Goal: Information Seeking & Learning: Learn about a topic

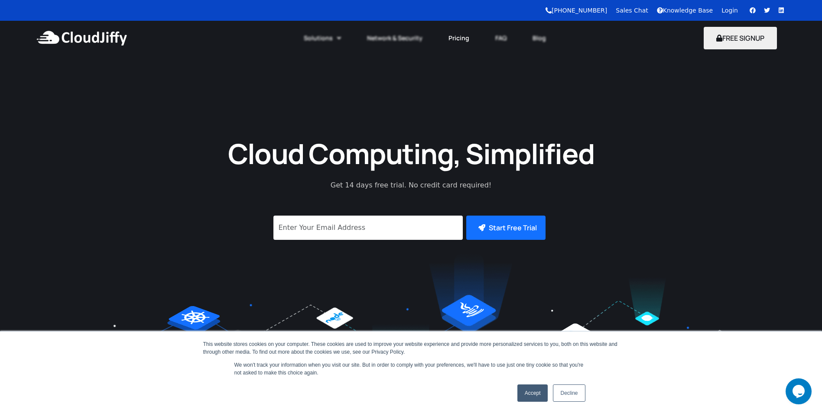
click at [453, 38] on link "Pricing" at bounding box center [458, 38] width 47 height 19
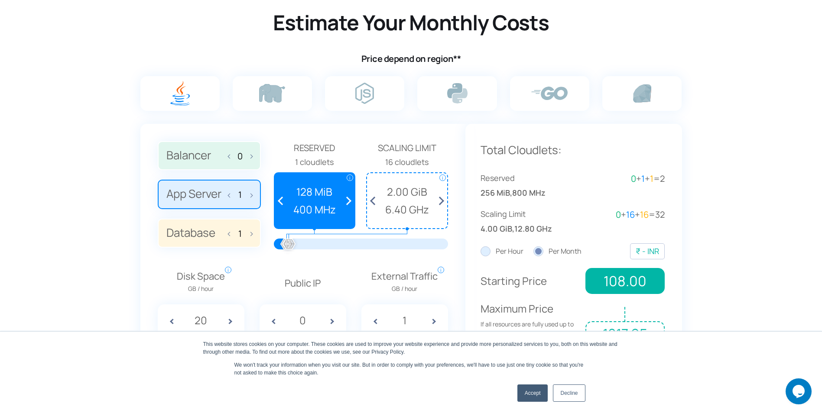
scroll to position [520, 0]
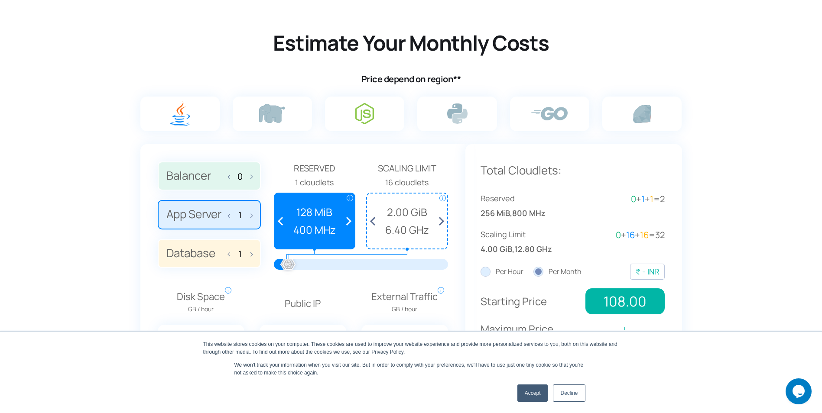
click at [364, 117] on img at bounding box center [364, 113] width 19 height 21
click at [0, 0] on input "radio" at bounding box center [0, 0] width 0 height 0
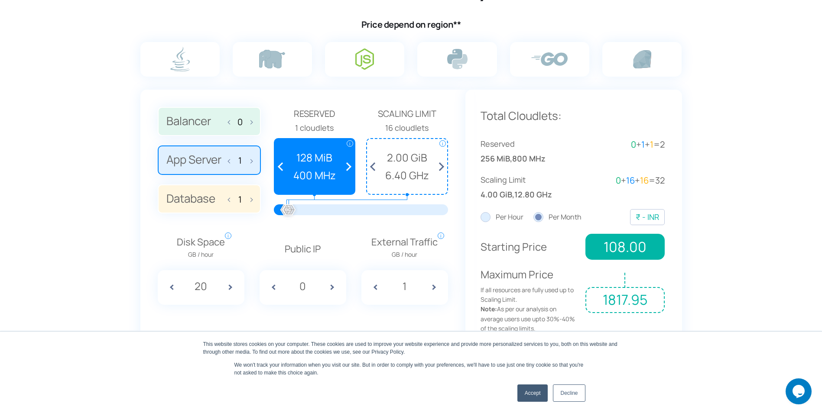
scroll to position [636, 0]
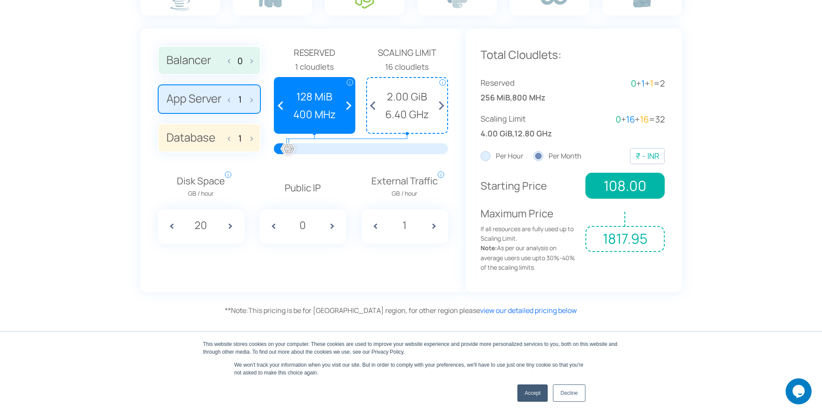
click at [531, 396] on link "Accept" at bounding box center [532, 393] width 31 height 17
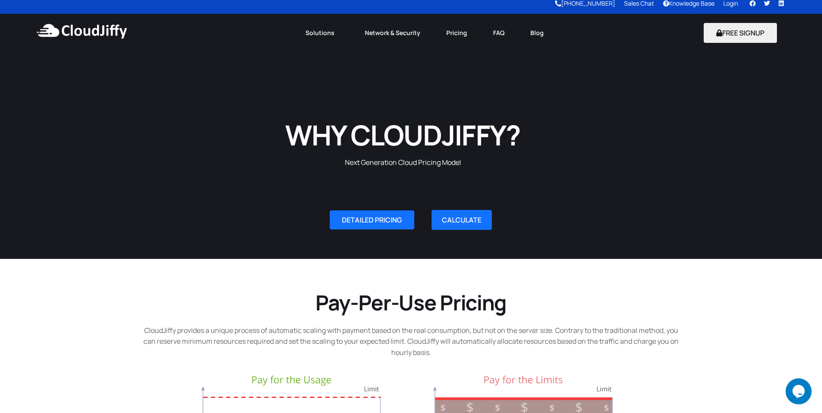
scroll to position [0, 0]
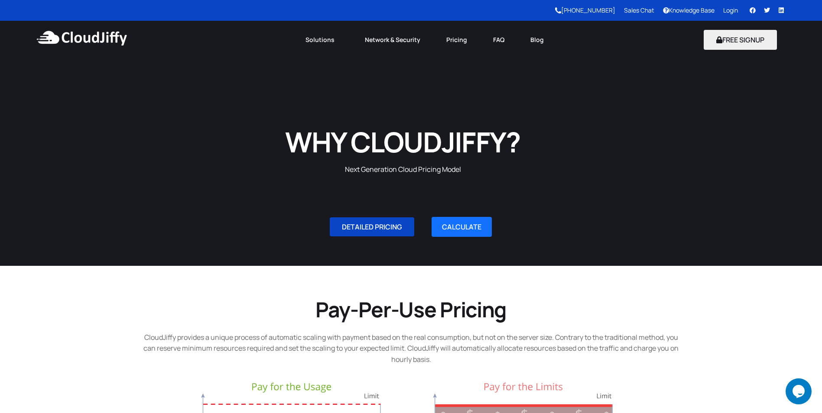
click at [374, 225] on span "DETAILED PRICING" at bounding box center [372, 227] width 60 height 7
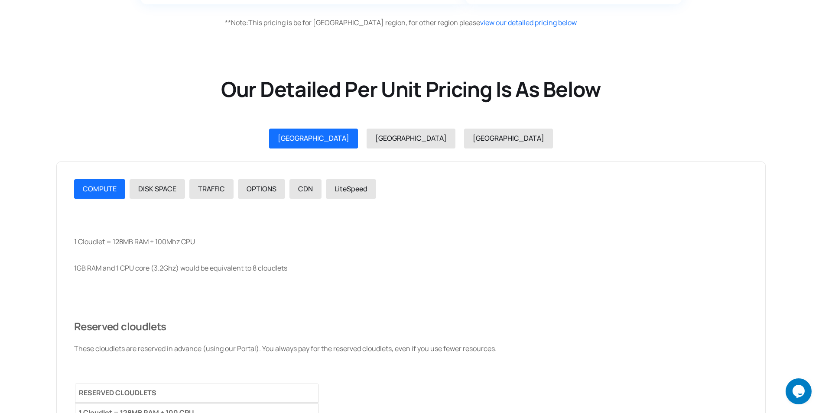
scroll to position [978, 0]
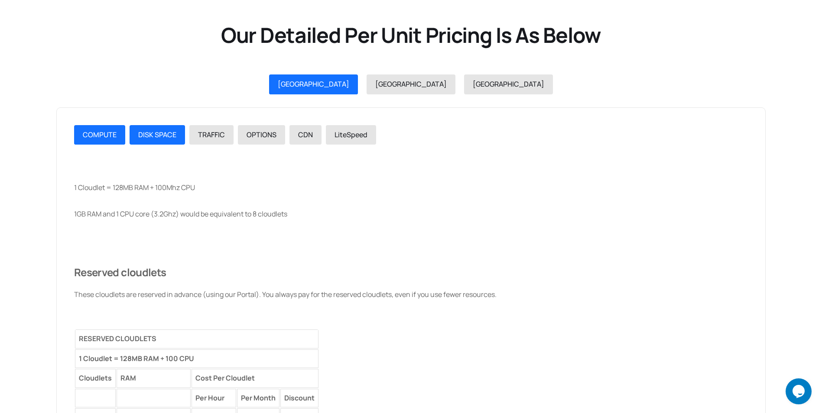
click at [159, 136] on span "DISK SPACE" at bounding box center [157, 135] width 38 height 10
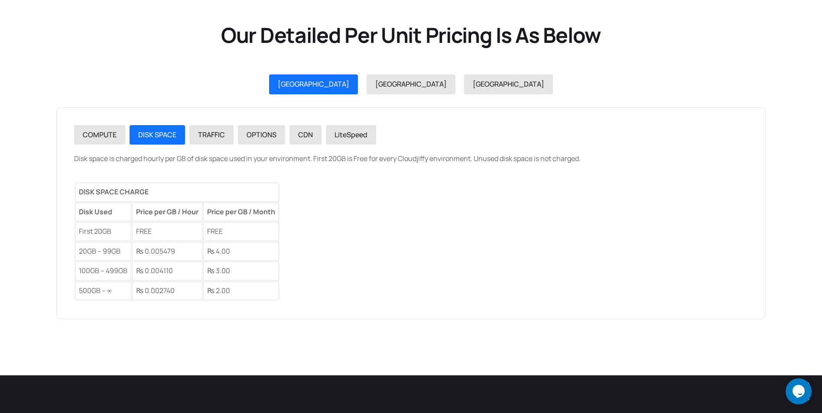
click at [223, 252] on td "₨ 4.00" at bounding box center [241, 251] width 76 height 19
click at [205, 132] on span "TRAFFIC" at bounding box center [211, 135] width 27 height 10
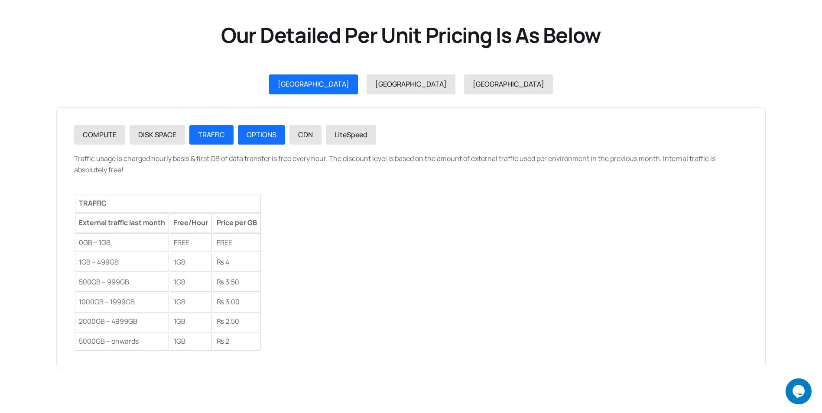
click at [264, 133] on span "OPTIONS" at bounding box center [262, 135] width 30 height 10
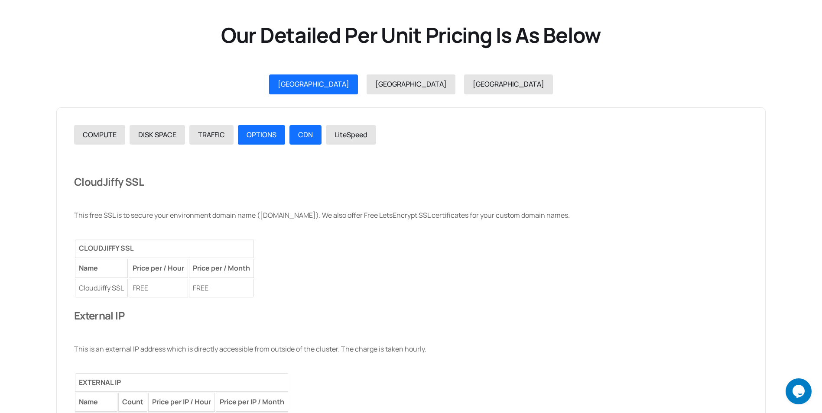
click at [310, 135] on span "CDN" at bounding box center [305, 135] width 15 height 10
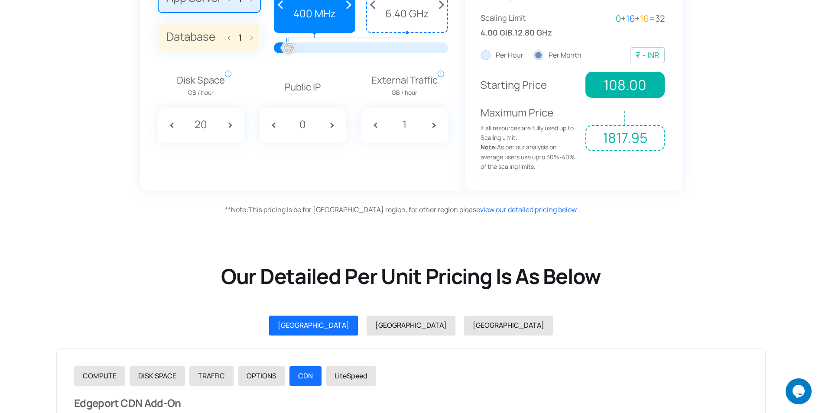
scroll to position [631, 0]
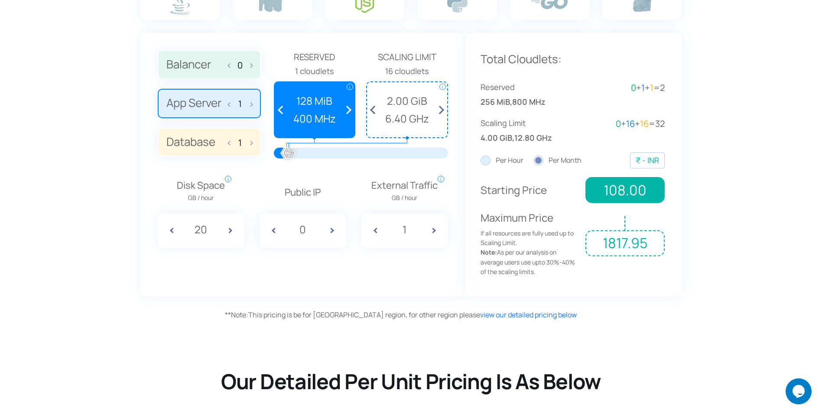
drag, startPoint x: 675, startPoint y: 164, endPoint x: 51, endPoint y: 136, distance: 624.6
click at [57, 130] on section "Estimate Your Monthly Costs Price depend on region** 0 1 1 Reserved i i" at bounding box center [411, 105] width 822 height 439
